Goal: Task Accomplishment & Management: Use online tool/utility

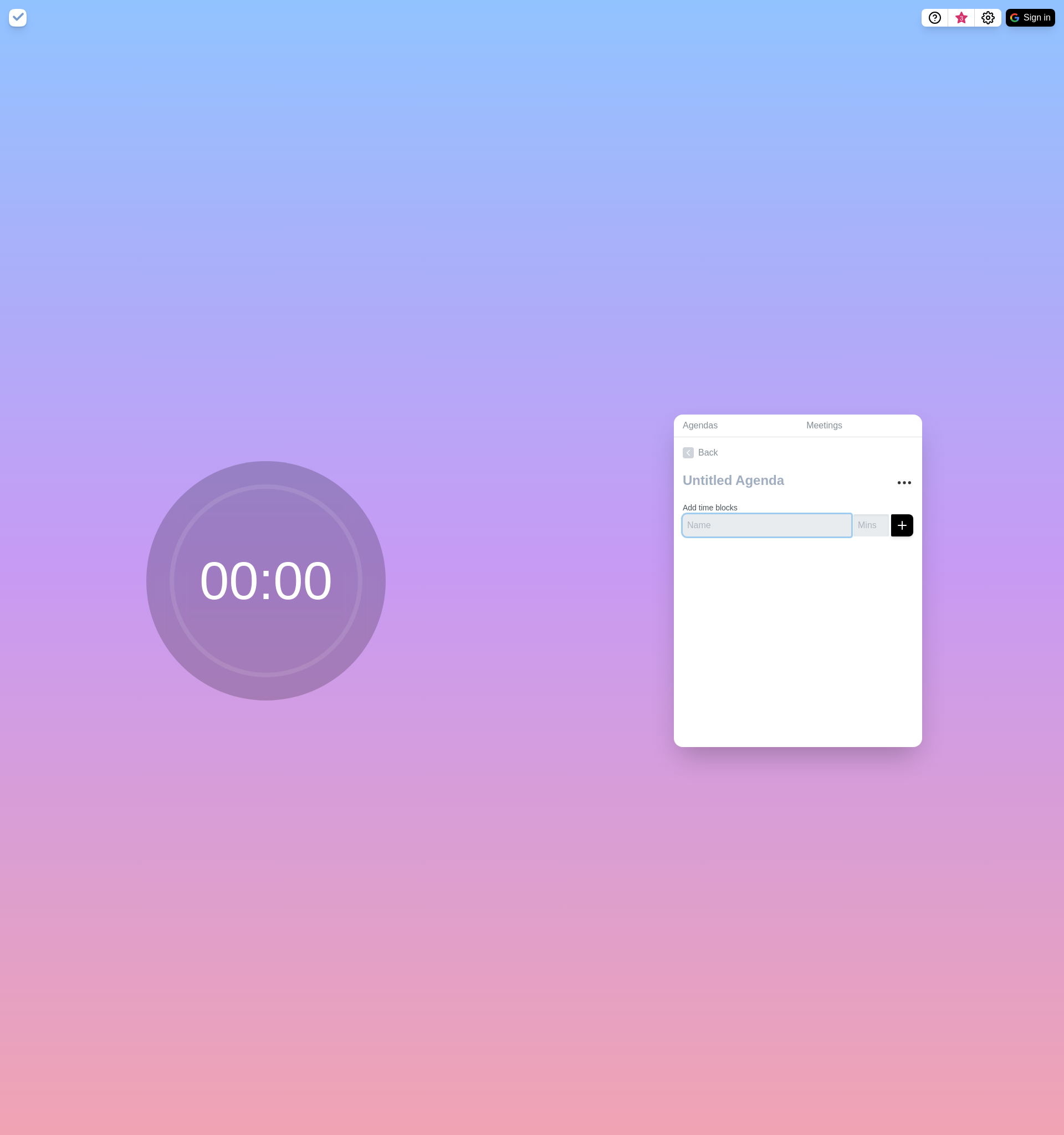
click at [778, 521] on input "text" at bounding box center [767, 525] width 169 height 22
click at [737, 522] on input "text" at bounding box center [767, 525] width 169 height 22
type input "2"
click at [878, 527] on input "-1" at bounding box center [871, 525] width 35 height 22
click at [899, 525] on line "submit" at bounding box center [902, 525] width 8 height 0
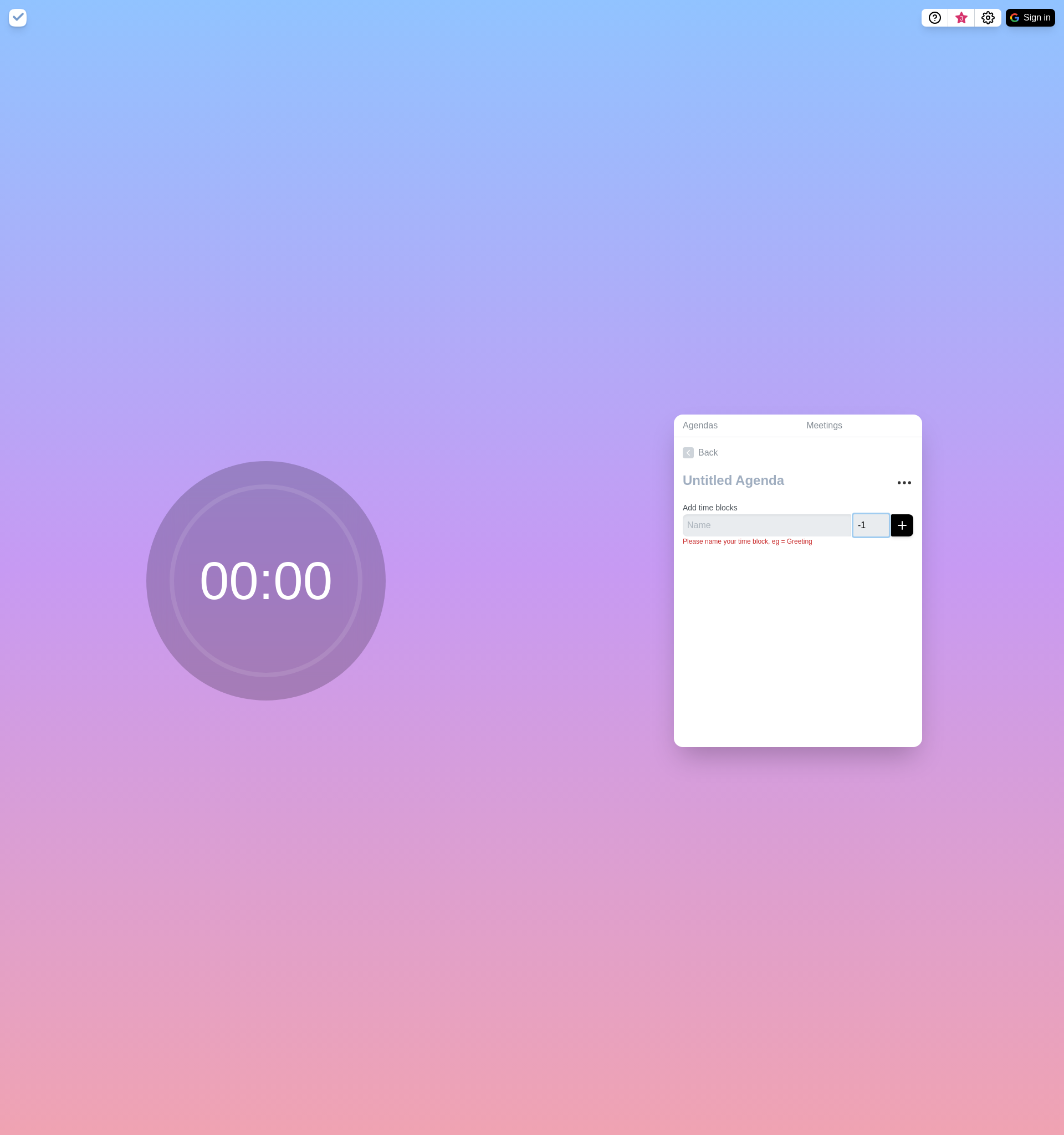
drag, startPoint x: 877, startPoint y: 522, endPoint x: 840, endPoint y: 520, distance: 37.1
click at [840, 520] on div "-1" at bounding box center [798, 525] width 231 height 22
type input "1"
click at [811, 555] on div at bounding box center [798, 577] width 248 height 44
click at [762, 527] on input "text" at bounding box center [767, 525] width 169 height 22
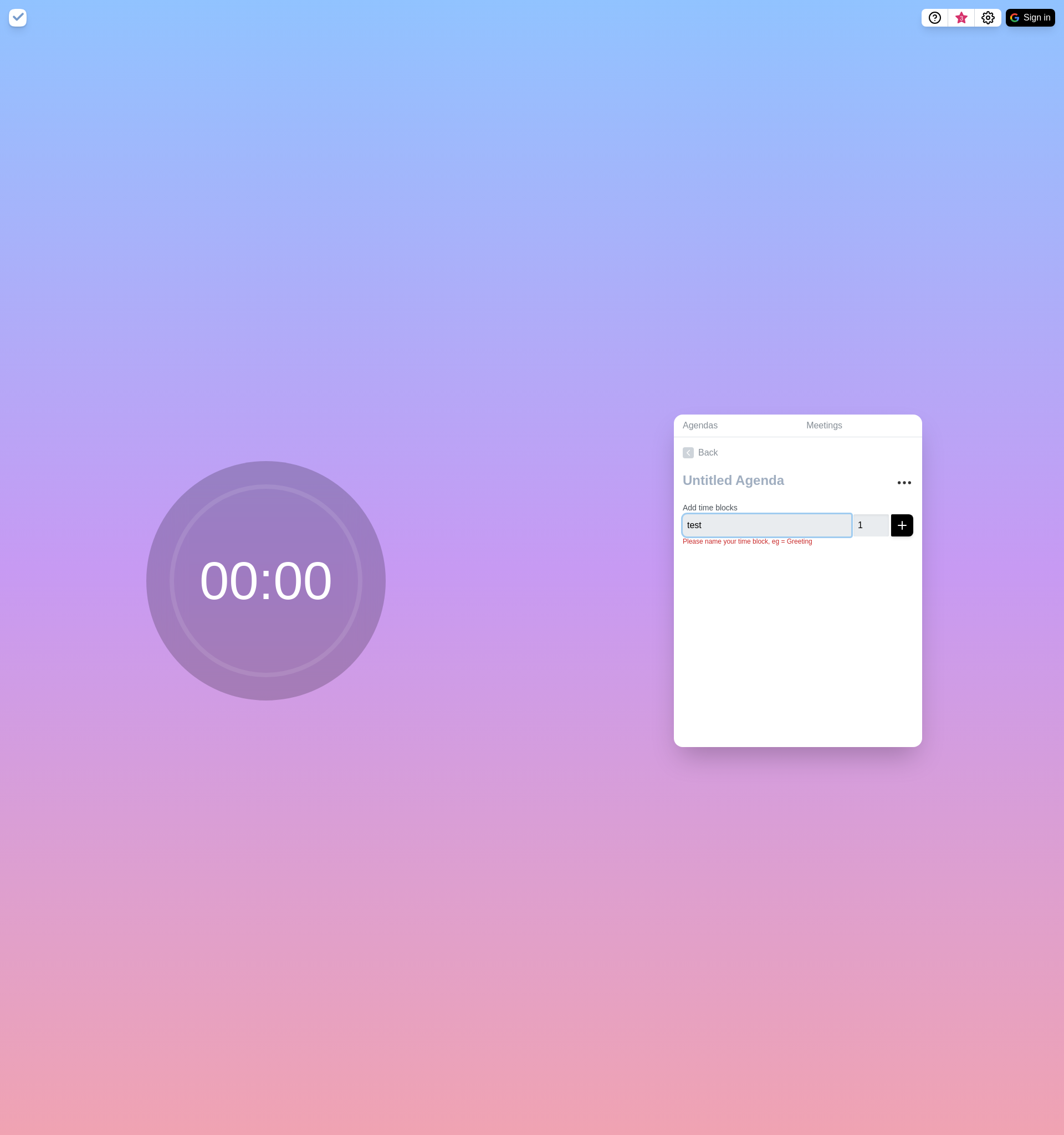
type input "test"
click at [876, 587] on div at bounding box center [798, 577] width 248 height 44
click at [445, 471] on div "00 : 00" at bounding box center [266, 585] width 532 height 1099
click at [202, 658] on icon at bounding box center [266, 580] width 222 height 222
click at [258, 592] on circle at bounding box center [266, 580] width 188 height 188
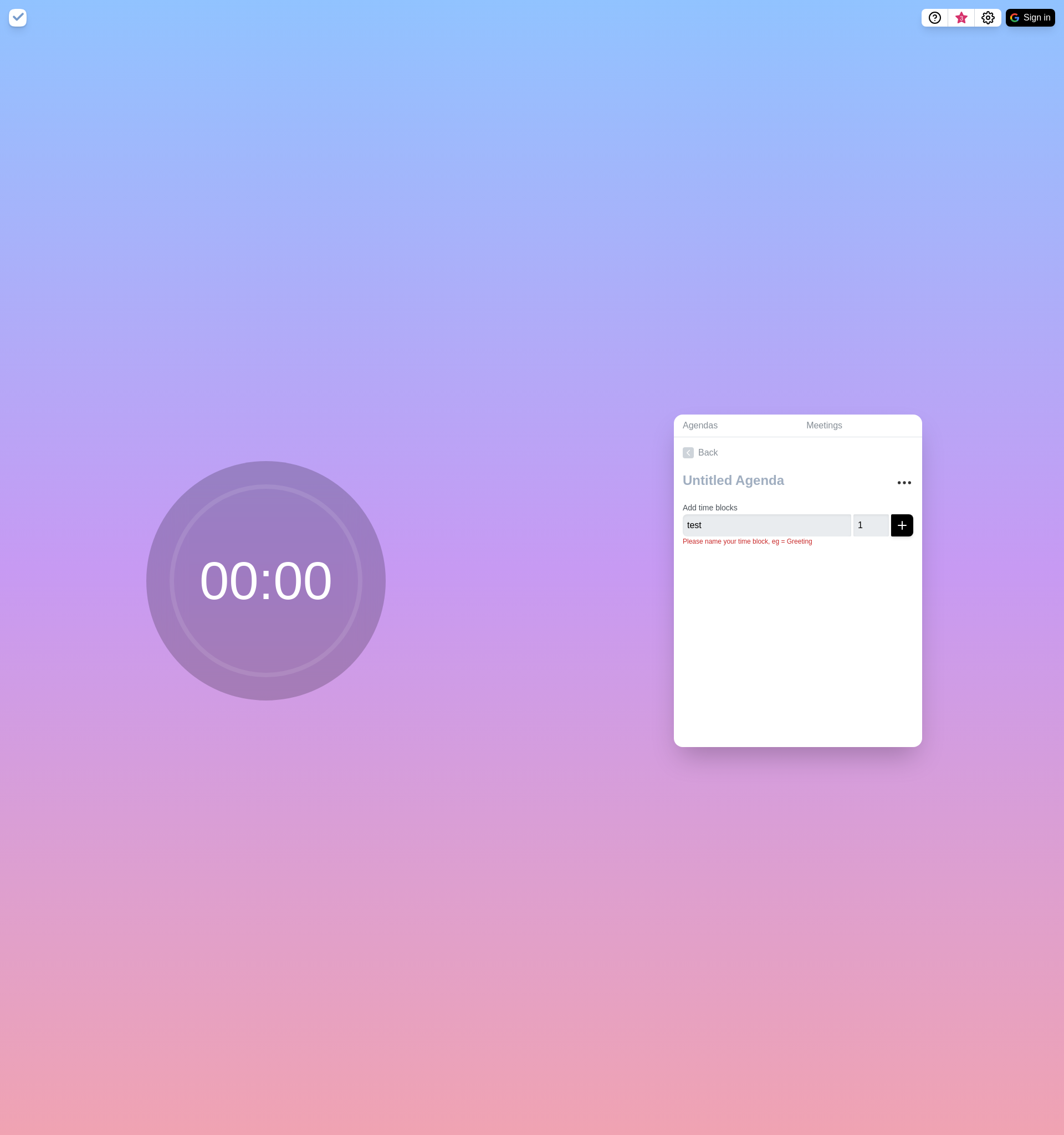
click at [20, 20] on img at bounding box center [18, 18] width 18 height 18
click at [824, 429] on link "Meetings" at bounding box center [859, 426] width 124 height 23
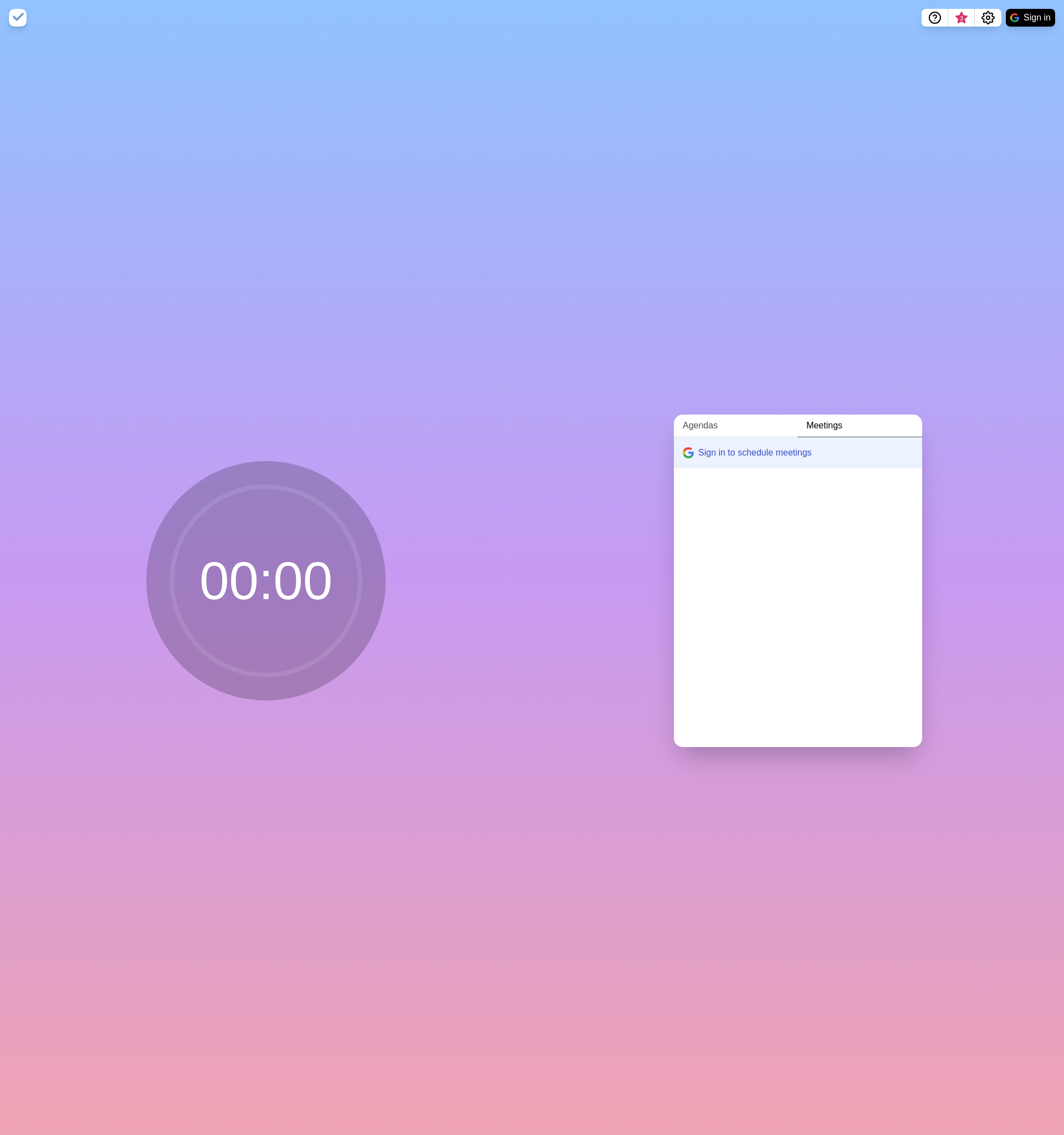
click at [761, 428] on link "Agendas" at bounding box center [736, 426] width 124 height 23
click at [705, 448] on link "Create an Agenda" at bounding box center [798, 452] width 248 height 31
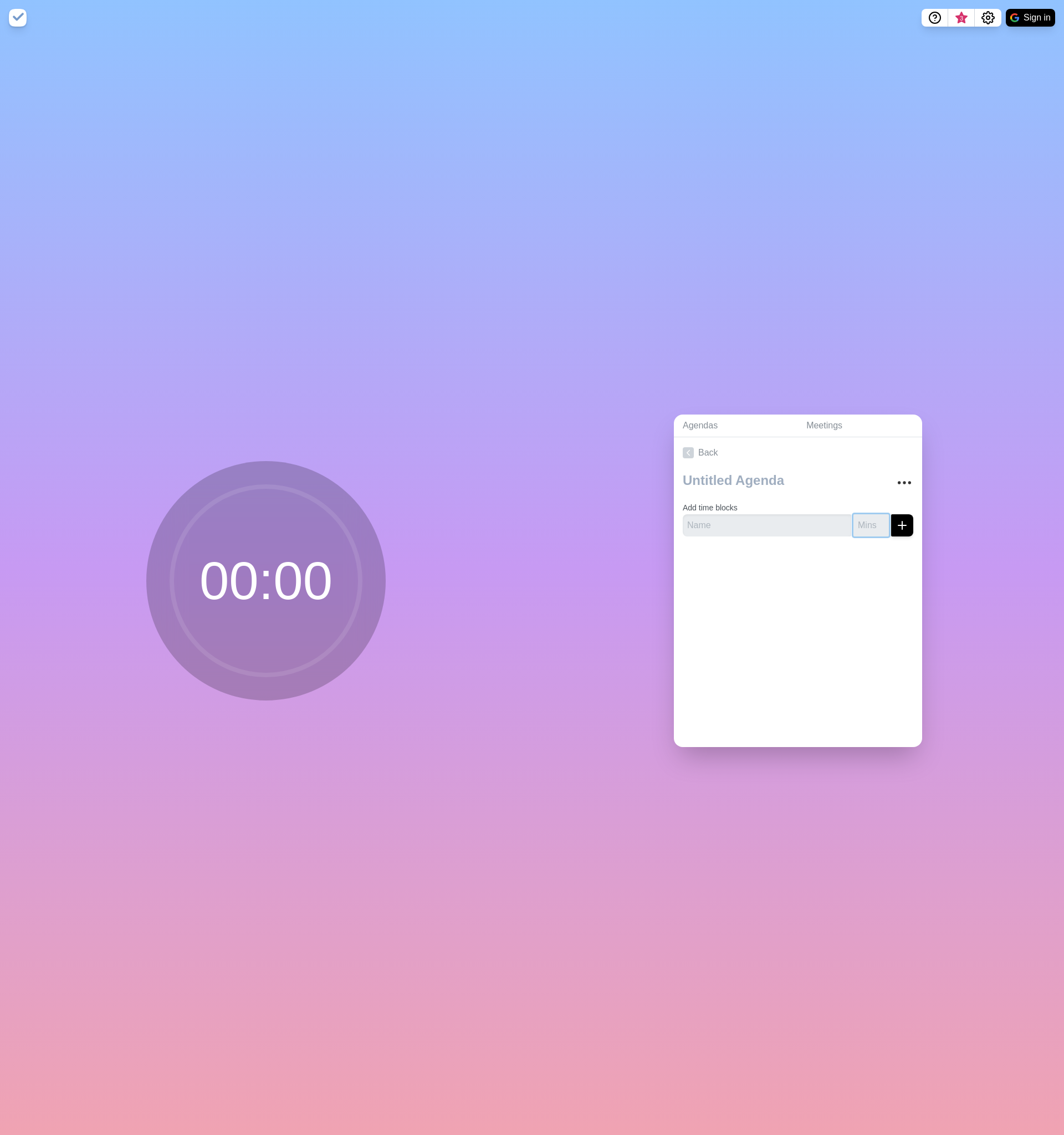
click at [869, 524] on input "number" at bounding box center [871, 525] width 35 height 22
type input "2"
type input "1"
click at [903, 489] on icon "More" at bounding box center [905, 483] width 18 height 18
click at [766, 557] on div at bounding box center [798, 567] width 248 height 44
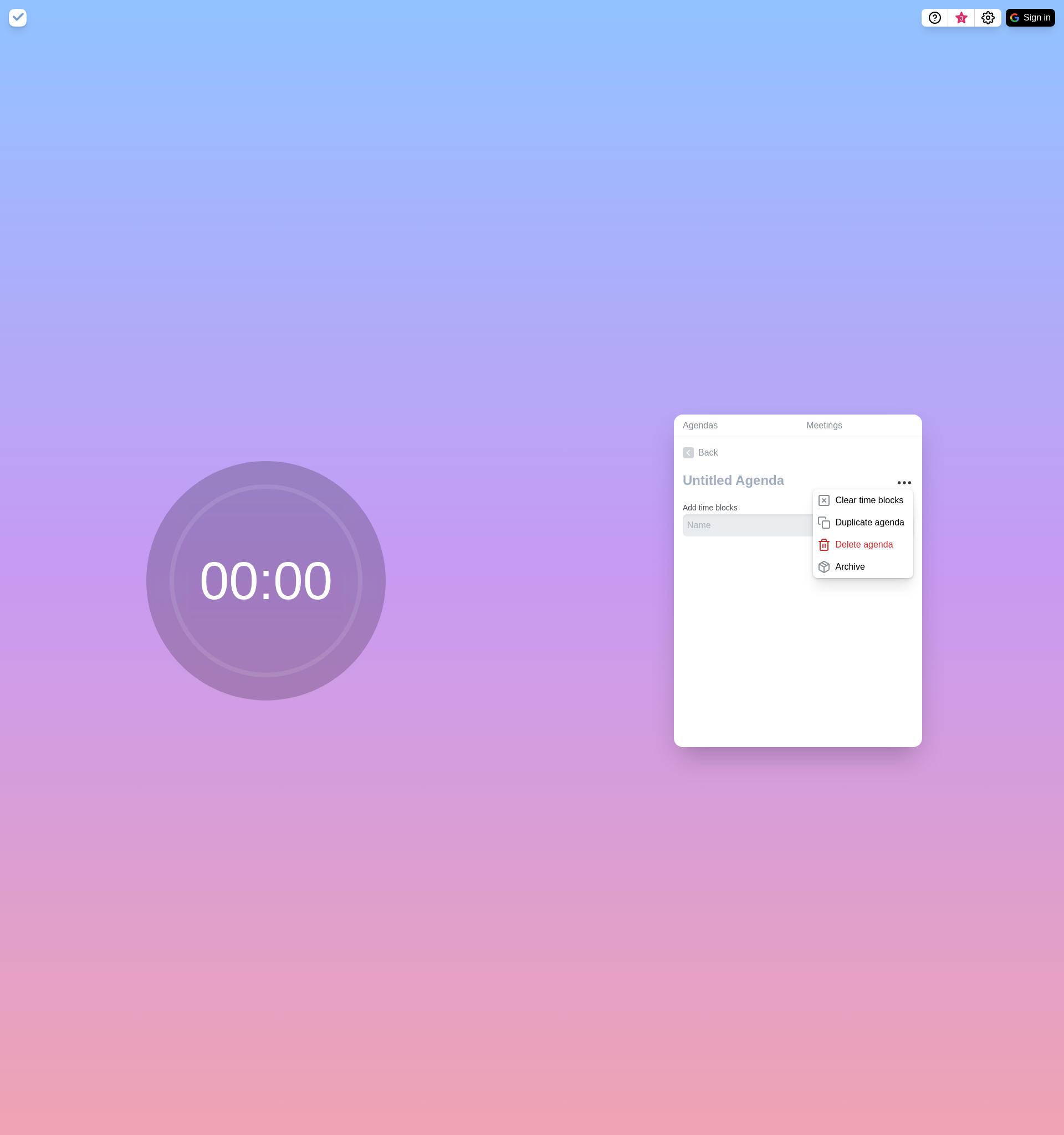
click at [513, 637] on div "00 : 00" at bounding box center [266, 585] width 532 height 1099
click at [726, 525] on input "text" at bounding box center [767, 525] width 169 height 22
click at [615, 549] on div "Agendas Meetings Back Clear time blocks Duplicate agenda Delete agenda Archive …" at bounding box center [798, 585] width 532 height 1099
click at [753, 521] on input "text" at bounding box center [767, 525] width 169 height 22
click at [973, 436] on div "Agendas Meetings Back Clear time blocks Duplicate agenda Delete agenda Archive …" at bounding box center [798, 585] width 532 height 1099
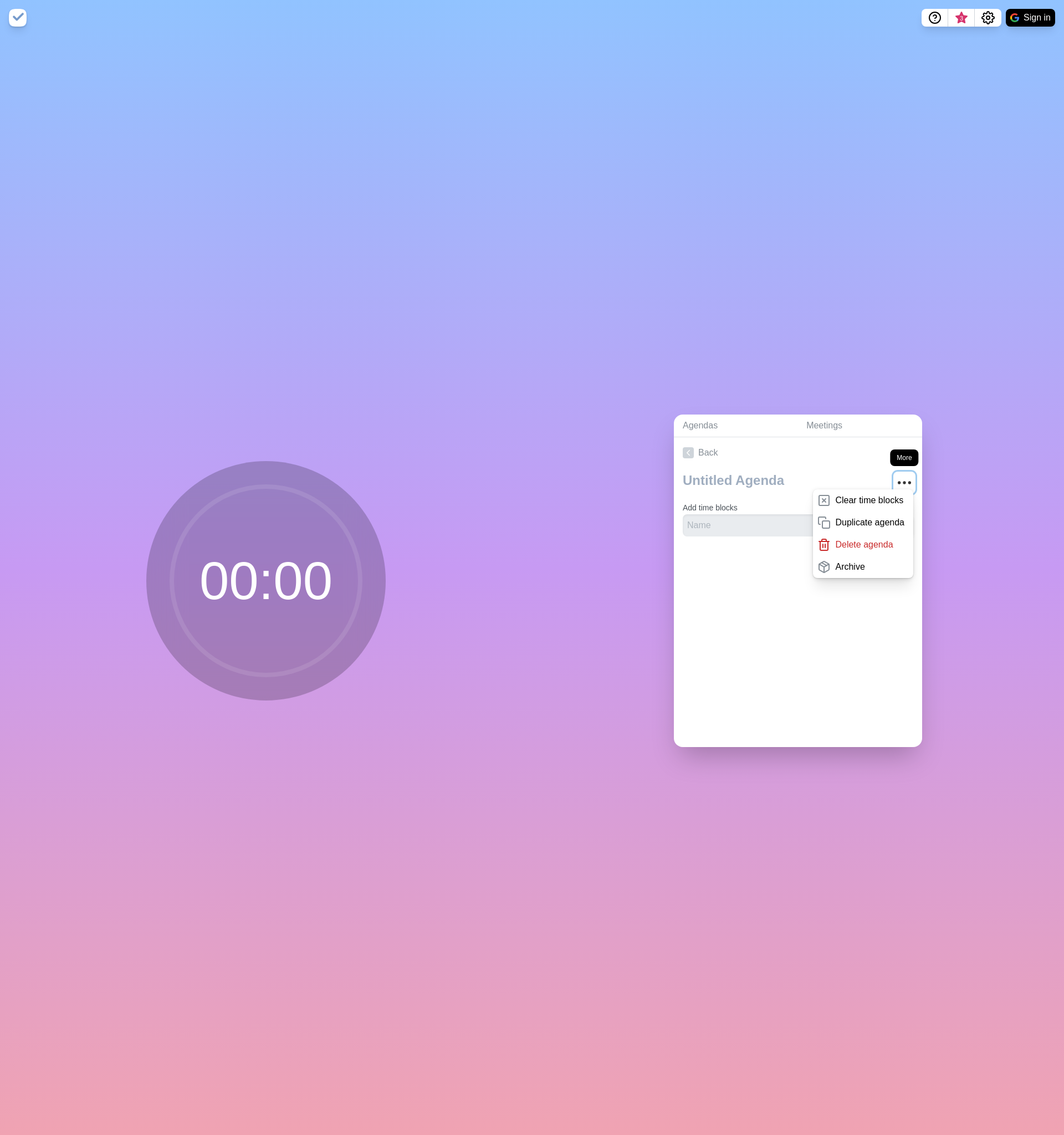
click at [905, 483] on icon "More" at bounding box center [905, 483] width 18 height 18
click at [910, 459] on link "Back" at bounding box center [798, 452] width 248 height 31
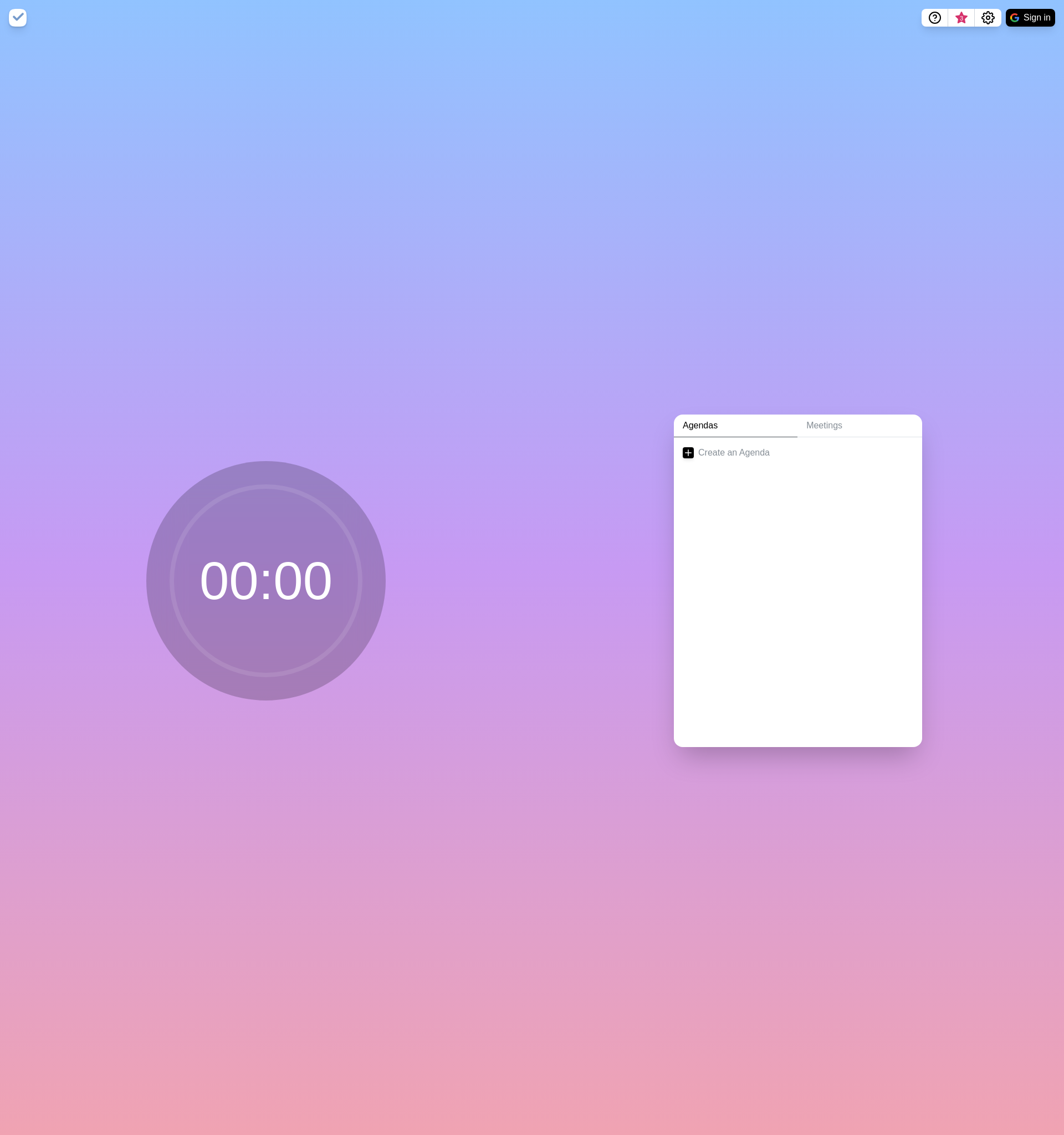
click at [719, 424] on link "Agendas" at bounding box center [736, 426] width 124 height 23
click at [696, 452] on link "Create an Agenda" at bounding box center [798, 452] width 248 height 31
click at [867, 524] on input "number" at bounding box center [871, 525] width 35 height 22
type input "1"
click at [795, 522] on input "text" at bounding box center [767, 525] width 169 height 22
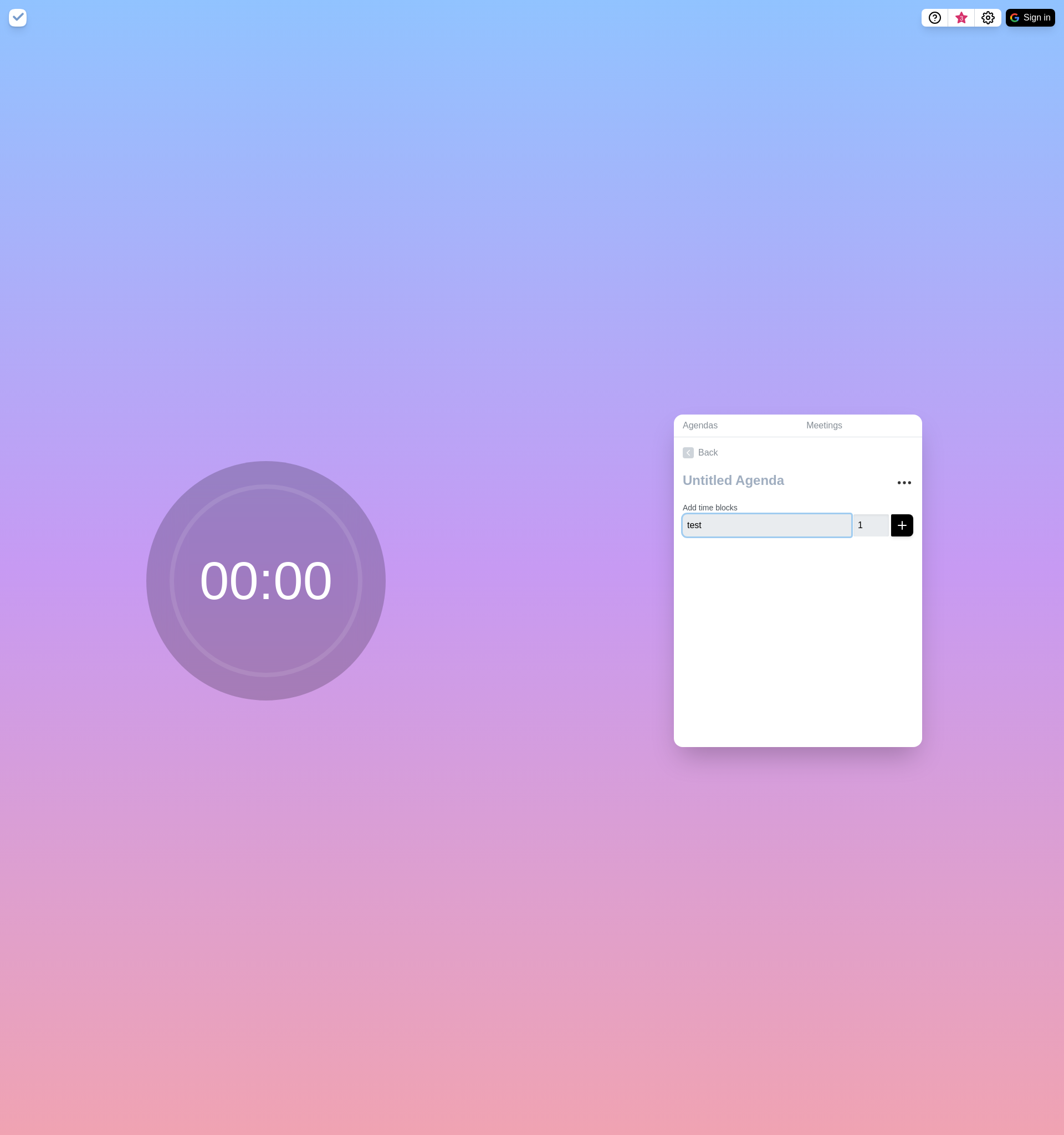
type input "test"
click at [770, 585] on div at bounding box center [798, 567] width 248 height 44
click at [382, 544] on div "00 : 00" at bounding box center [266, 580] width 239 height 239
click at [344, 561] on circle at bounding box center [266, 580] width 188 height 188
click at [898, 529] on icon "submit" at bounding box center [902, 525] width 13 height 13
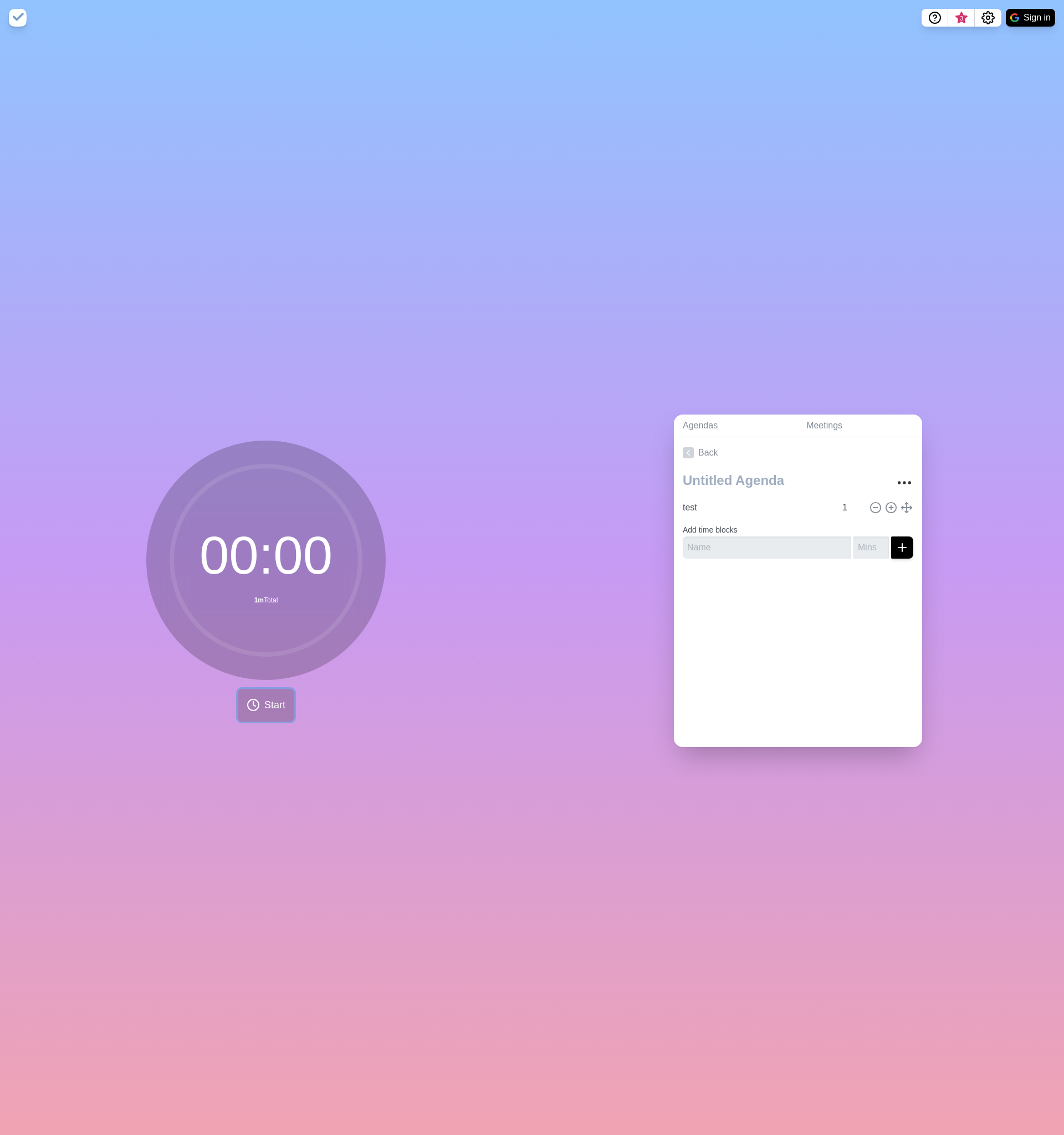
click at [253, 699] on icon at bounding box center [253, 704] width 13 height 13
click at [308, 707] on rect at bounding box center [310, 704] width 14 height 14
